Goal: Obtain resource: Obtain resource

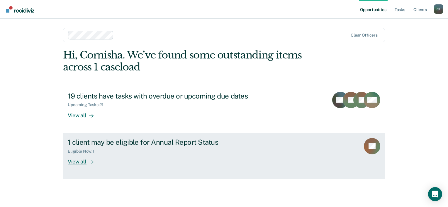
click at [78, 163] on div "View all" at bounding box center [84, 159] width 33 height 11
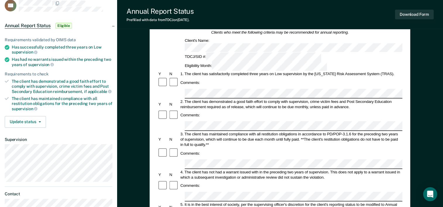
scroll to position [29, 0]
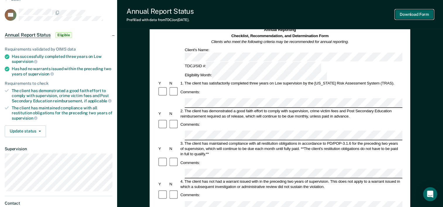
click at [423, 15] on button "Download Form" at bounding box center [414, 15] width 39 height 10
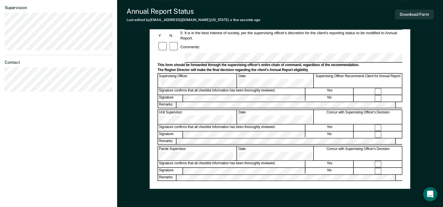
scroll to position [205, 0]
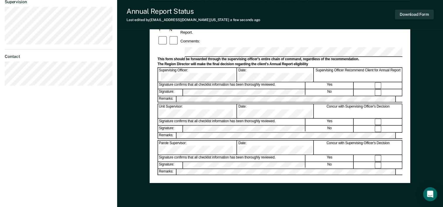
click at [201, 177] on div "Assistant Region Director:" at bounding box center [197, 184] width 79 height 14
click at [202, 177] on div "Assistant Region Director:" at bounding box center [197, 184] width 79 height 14
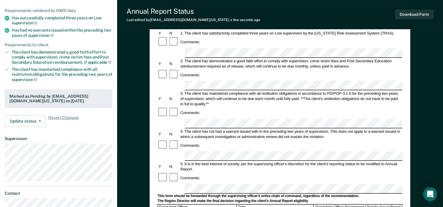
scroll to position [0, 0]
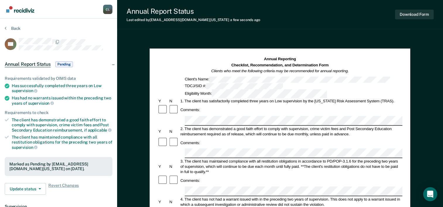
click at [163, 62] on div "Annual Reporting Checklist, Recommendation, and Determination Form Clients who …" at bounding box center [280, 66] width 245 height 18
click at [407, 16] on button "Download Form" at bounding box center [414, 15] width 39 height 10
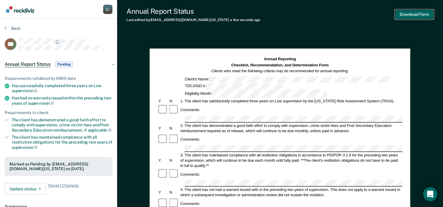
click at [413, 13] on button "Download Form" at bounding box center [414, 15] width 39 height 10
